Goal: Use online tool/utility: Use online tool/utility

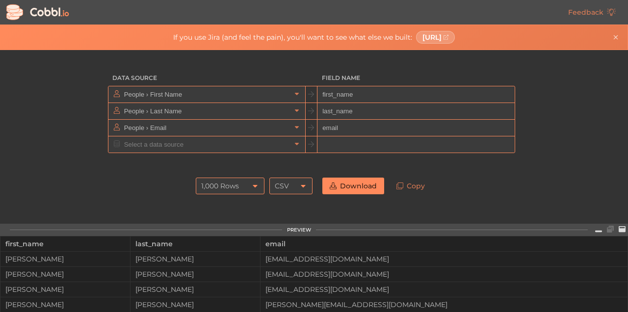
click at [254, 144] on input "text" at bounding box center [206, 144] width 169 height 16
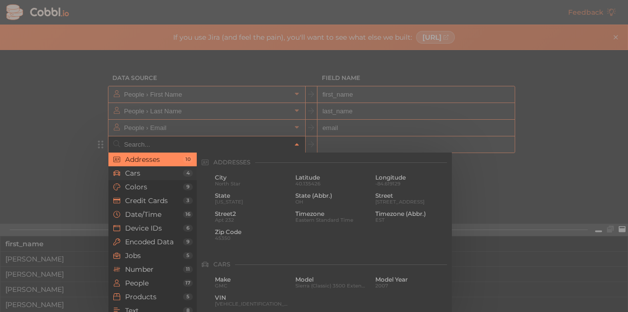
click at [161, 177] on span "Cars" at bounding box center [154, 173] width 58 height 8
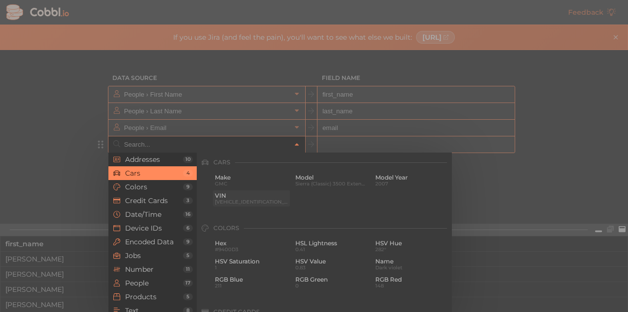
click at [253, 202] on span "[VEHICLE_IDENTIFICATION_NUMBER]" at bounding box center [251, 201] width 73 height 5
type input "Cars › VIN"
type input "vin"
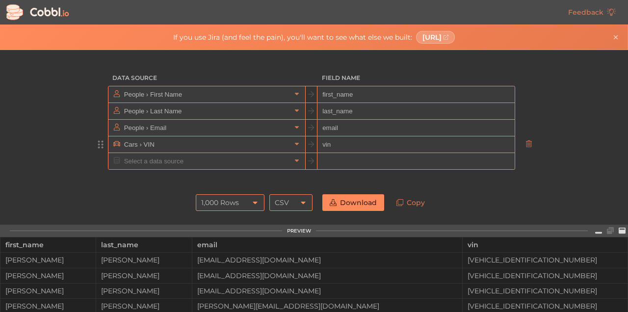
scroll to position [0, 0]
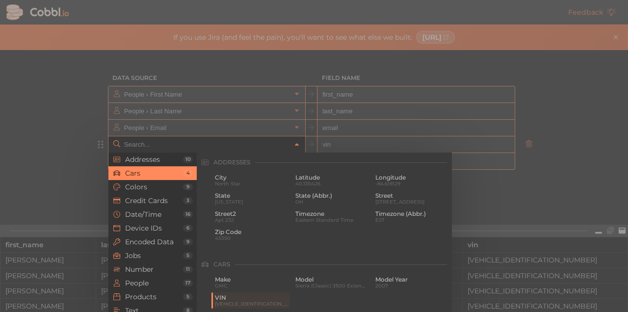
click at [217, 150] on input "text" at bounding box center [206, 144] width 169 height 16
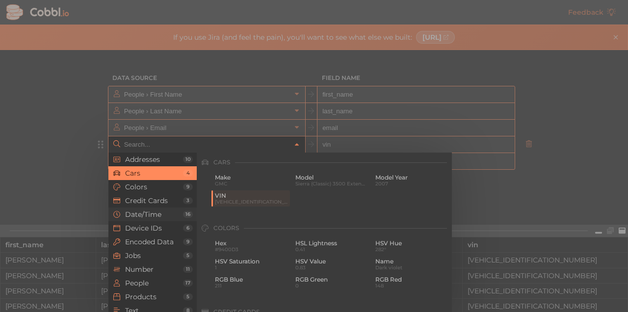
click at [142, 212] on span "Date/Time" at bounding box center [154, 215] width 58 height 8
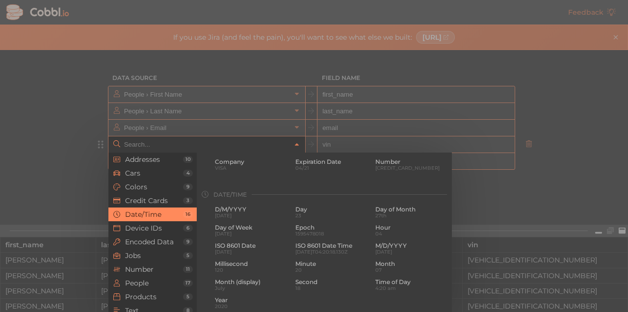
scroll to position [299, 0]
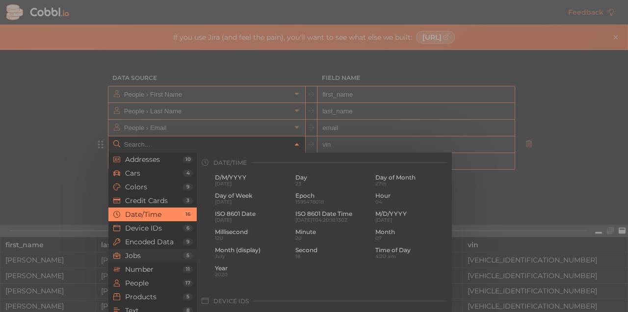
click at [165, 251] on li "Jobs 5" at bounding box center [152, 256] width 88 height 14
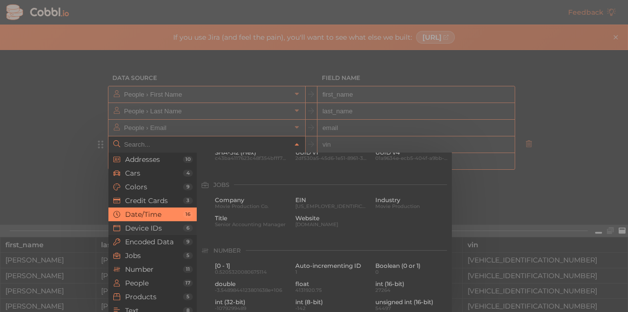
scroll to position [588, 0]
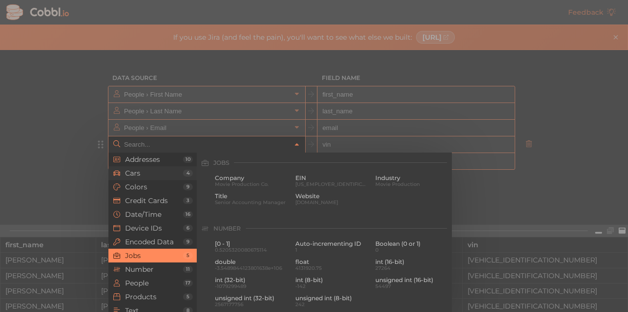
click at [165, 172] on span "Cars" at bounding box center [154, 173] width 58 height 8
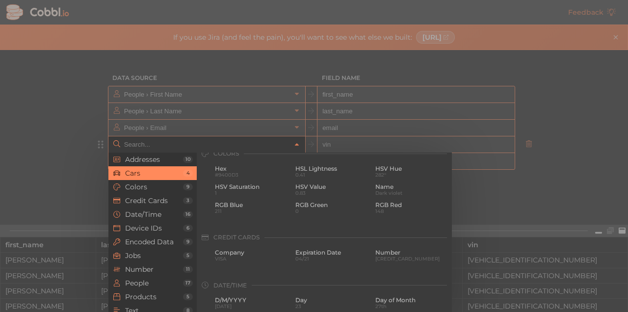
scroll to position [102, 0]
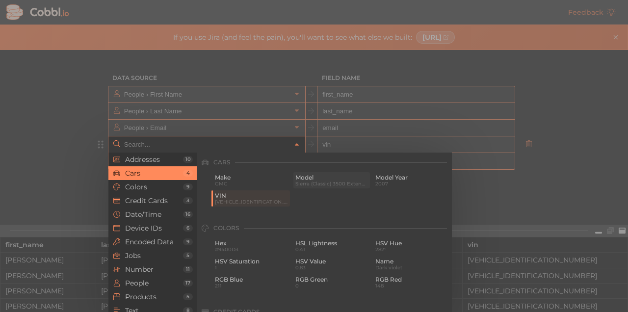
click at [314, 184] on span "Sierra (Classic) 3500 Extended Cab" at bounding box center [332, 183] width 73 height 5
type input "Cars › Model"
type input "model"
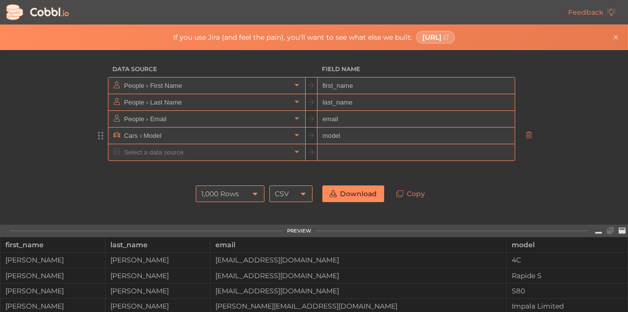
scroll to position [0, 0]
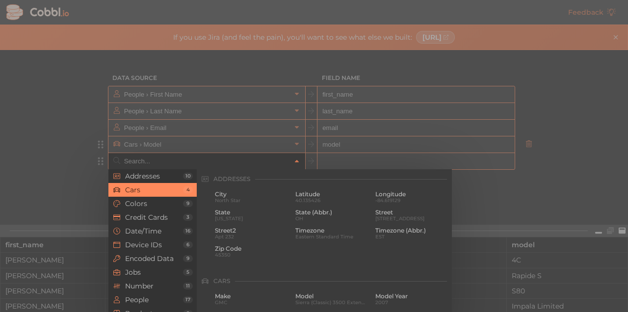
click at [283, 161] on input "text" at bounding box center [206, 161] width 169 height 16
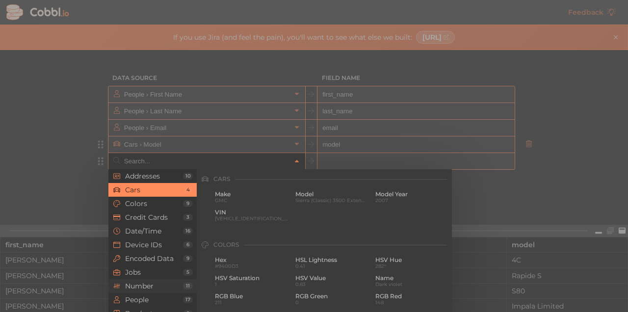
click at [135, 291] on li "Number 11" at bounding box center [152, 286] width 88 height 14
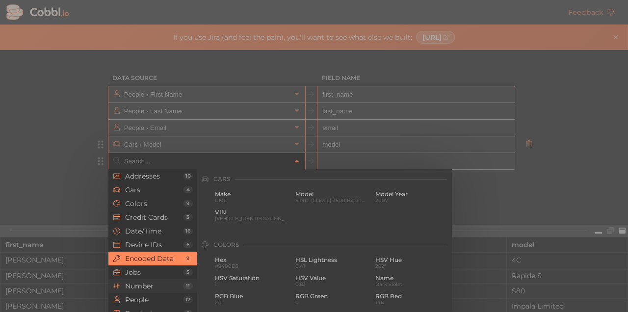
scroll to position [653, 0]
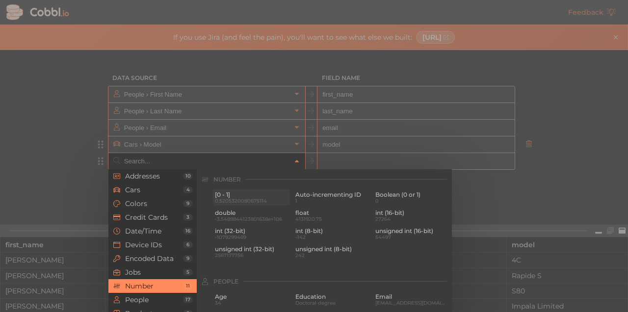
click at [245, 199] on span "0.5205320080675114" at bounding box center [251, 200] width 73 height 5
type input "Number › [0 - 1]"
type input "0-1"
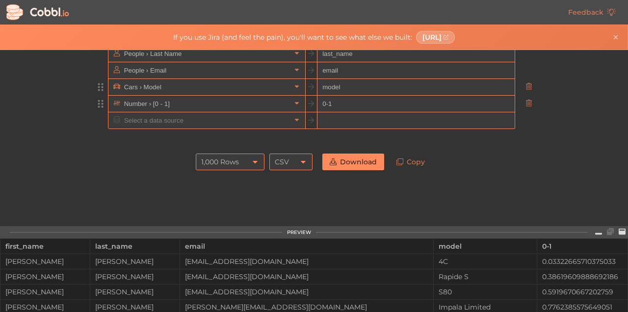
scroll to position [58, 0]
click at [342, 165] on link "Download" at bounding box center [354, 161] width 62 height 17
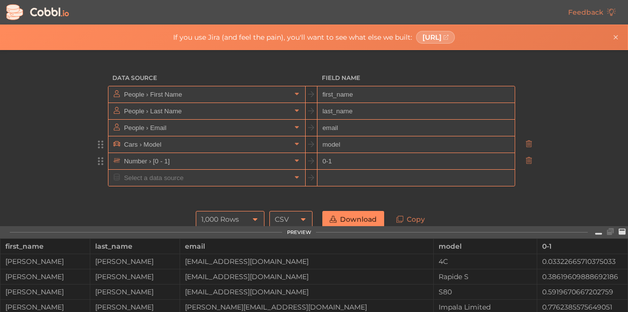
scroll to position [0, 0]
